Goal: Information Seeking & Learning: Learn about a topic

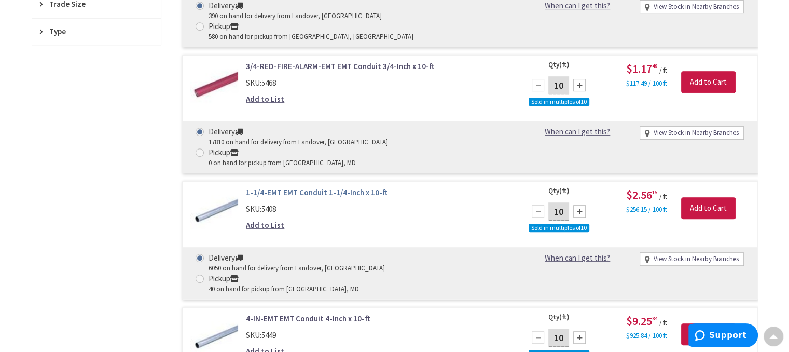
scroll to position [571, 0]
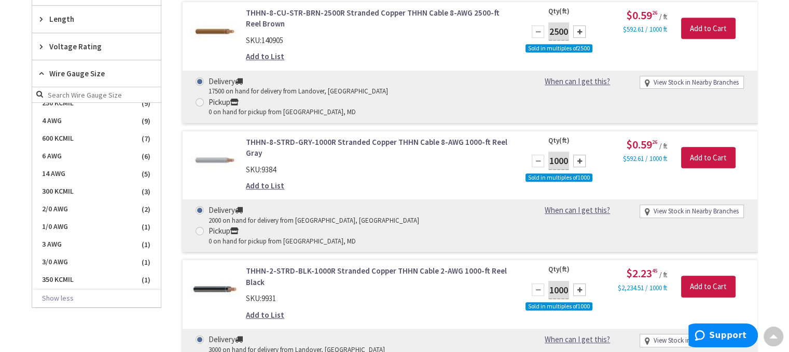
scroll to position [554, 0]
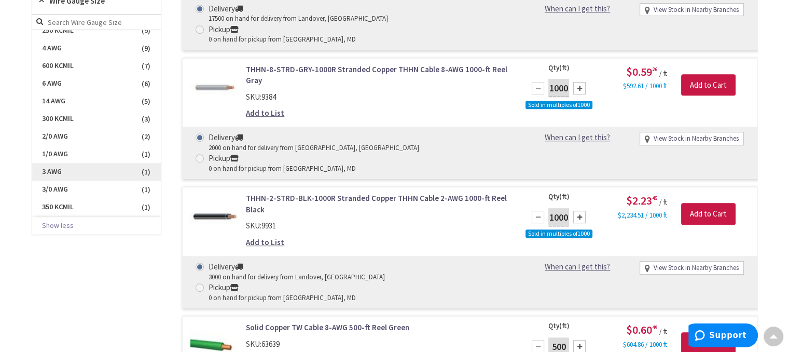
click at [61, 171] on span "3 AWG" at bounding box center [96, 172] width 129 height 18
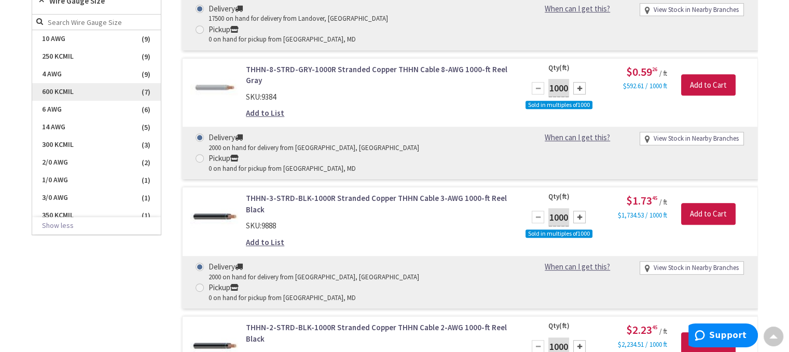
scroll to position [45, 0]
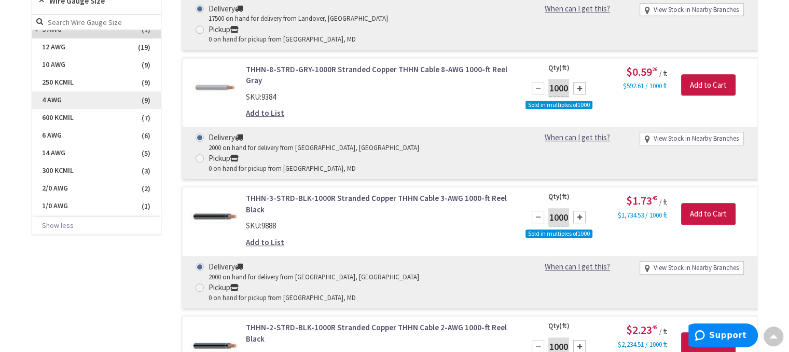
drag, startPoint x: 92, startPoint y: 82, endPoint x: 85, endPoint y: 85, distance: 7.9
click at [91, 82] on span "250 KCMIL" at bounding box center [96, 83] width 129 height 18
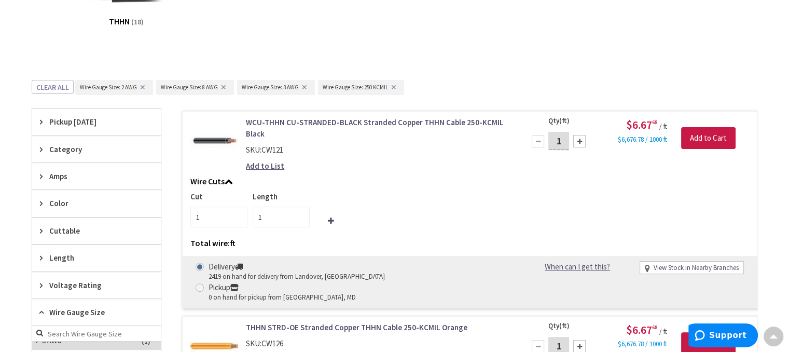
scroll to position [398, 0]
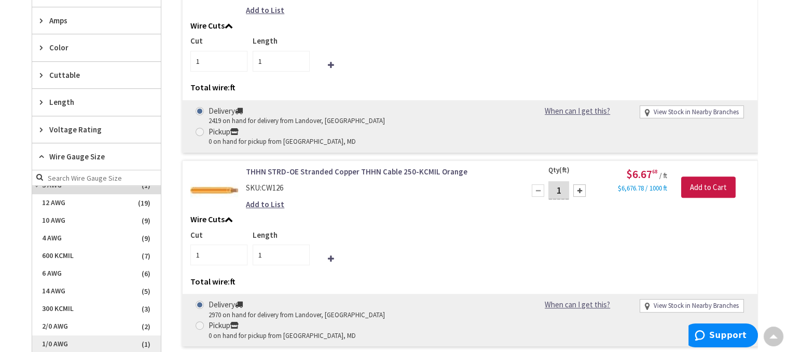
click at [73, 339] on span "1/0 AWG" at bounding box center [96, 344] width 129 height 18
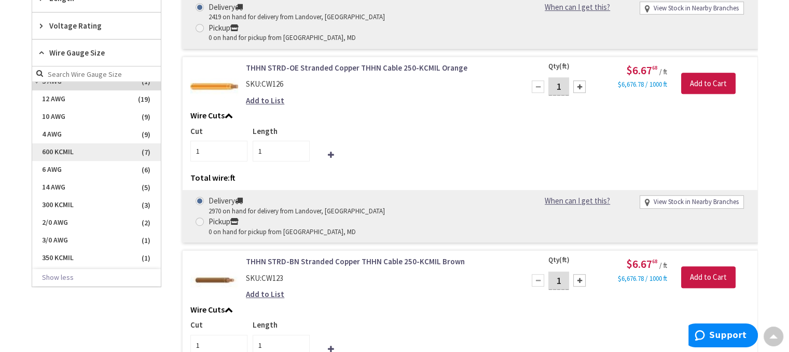
scroll to position [0, 0]
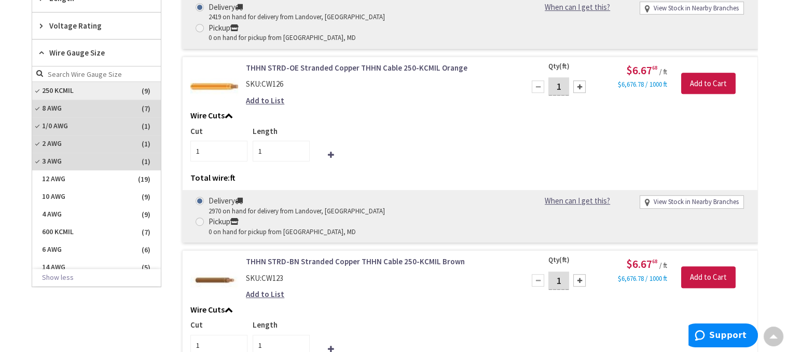
click at [59, 86] on span "250 KCMIL" at bounding box center [96, 91] width 129 height 18
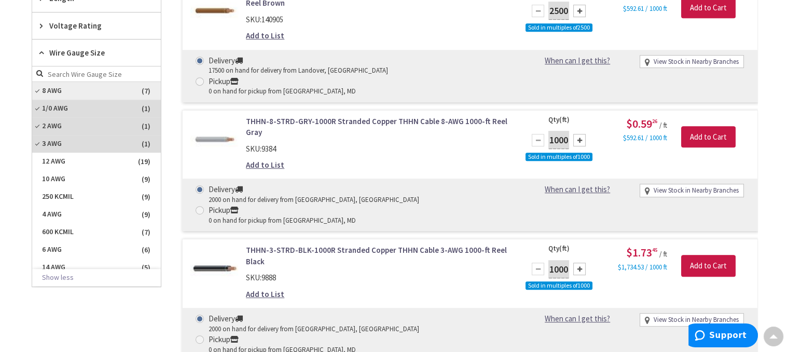
click at [62, 92] on span "8 AWG" at bounding box center [96, 91] width 129 height 18
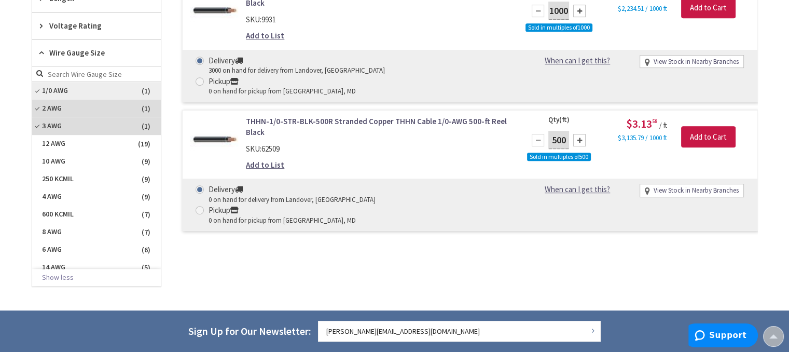
click at [64, 89] on span "1/0 AWG" at bounding box center [96, 91] width 129 height 18
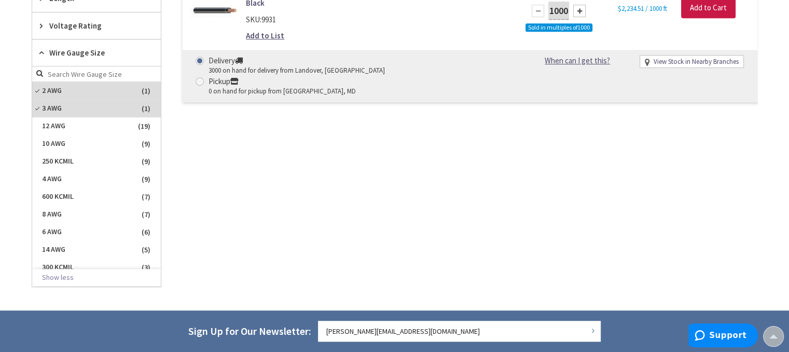
click at [64, 89] on span "2 AWG" at bounding box center [96, 91] width 129 height 18
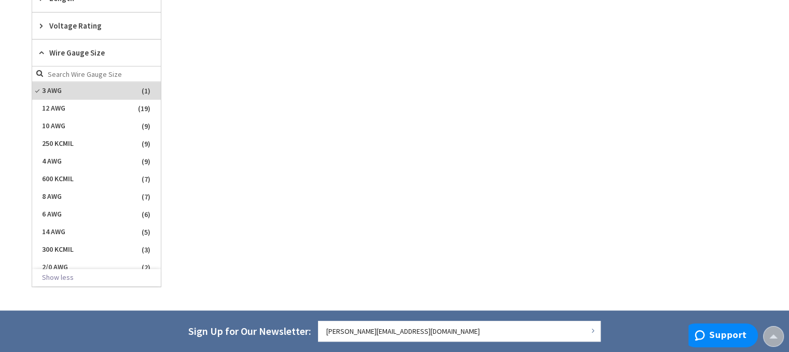
click at [64, 89] on span "3 AWG" at bounding box center [96, 91] width 129 height 18
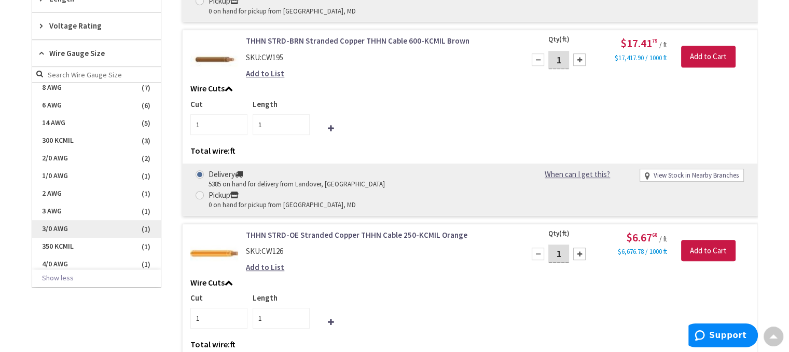
scroll to position [104, 0]
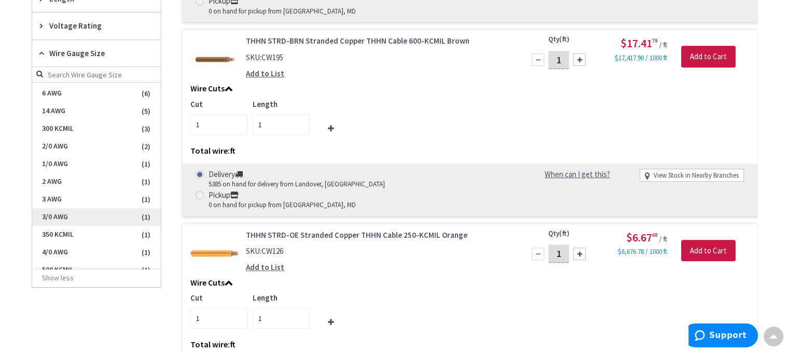
click at [80, 212] on span "3/0 AWG" at bounding box center [96, 217] width 129 height 18
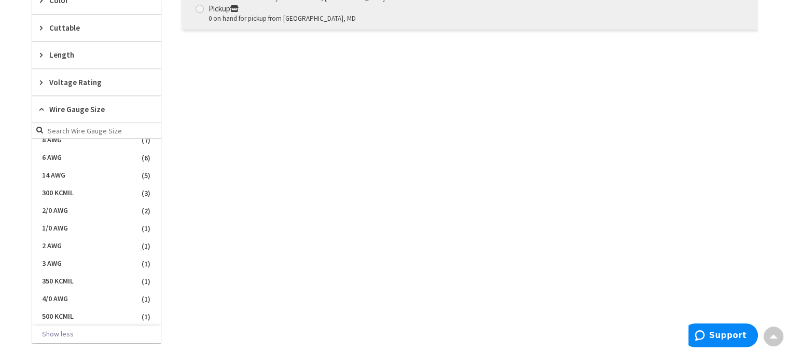
scroll to position [502, 0]
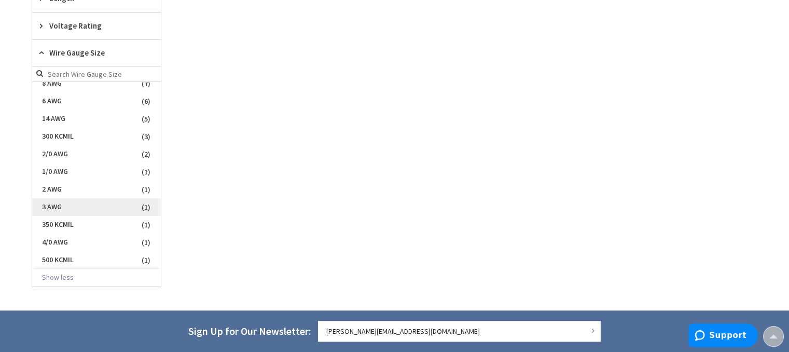
drag, startPoint x: 60, startPoint y: 206, endPoint x: 83, endPoint y: 206, distance: 22.8
click at [64, 206] on span "3 AWG" at bounding box center [96, 207] width 129 height 18
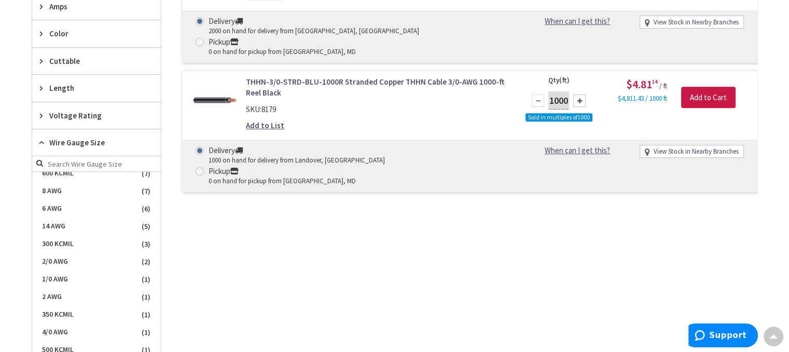
scroll to position [295, 0]
